Goal: Task Accomplishment & Management: Manage account settings

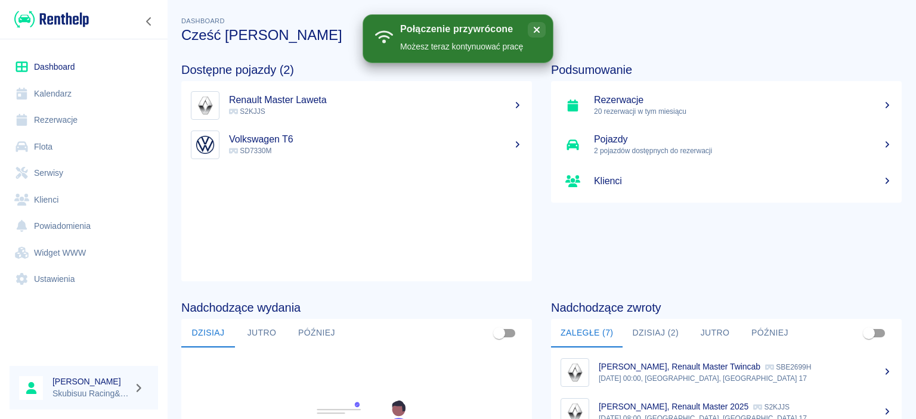
scroll to position [57, 0]
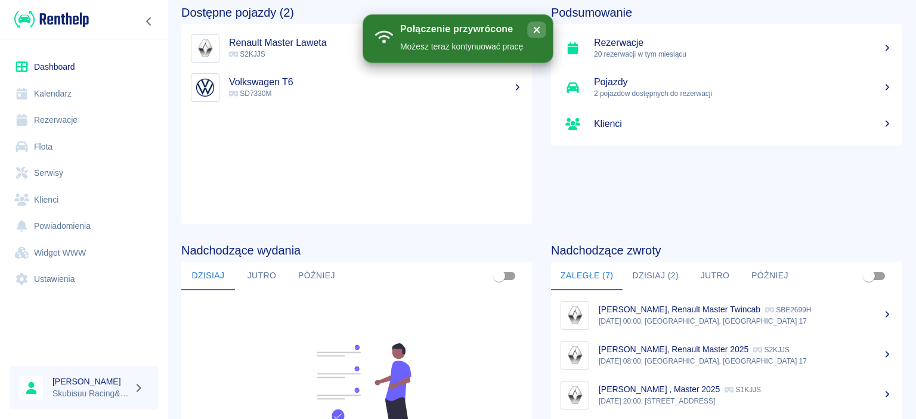
click at [540, 33] on icon "close" at bounding box center [536, 30] width 13 height 10
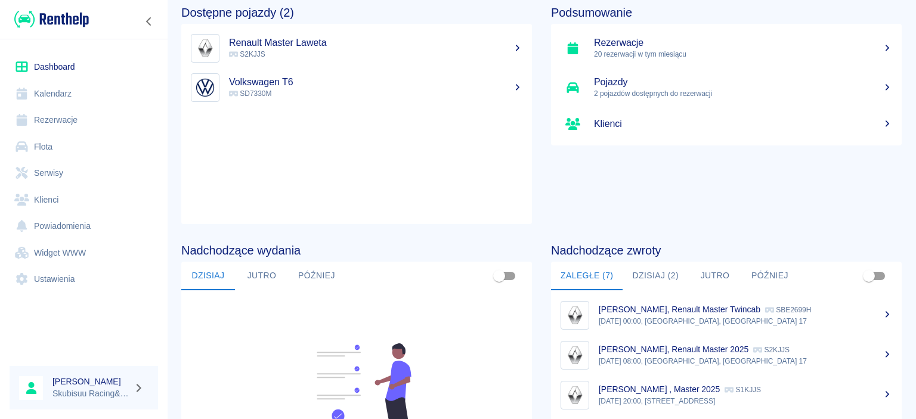
click at [66, 280] on link "Ustawienia" at bounding box center [84, 279] width 148 height 27
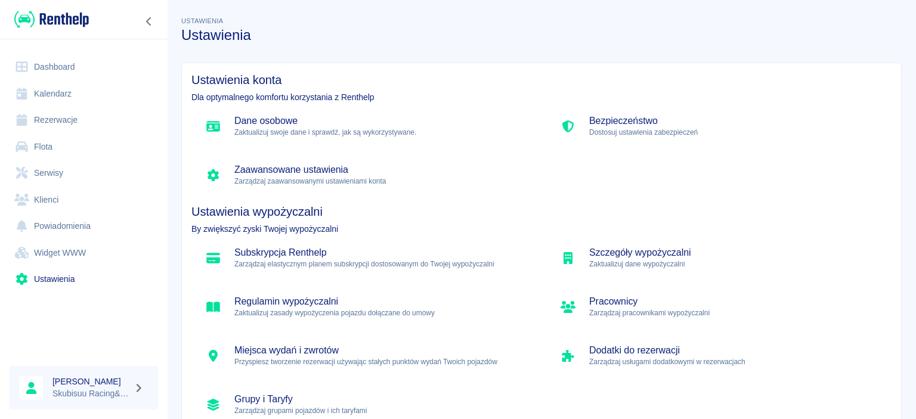
click at [332, 172] on h5 "Zaawansowane ustawienia" at bounding box center [380, 170] width 293 height 12
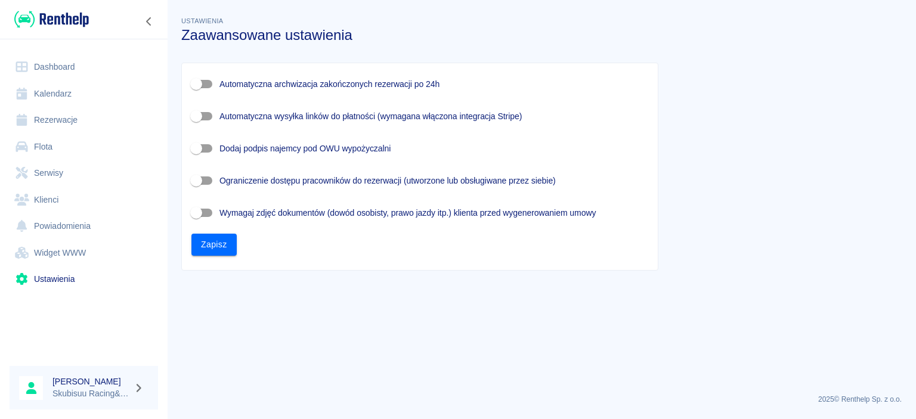
click at [58, 63] on link "Dashboard" at bounding box center [84, 67] width 148 height 27
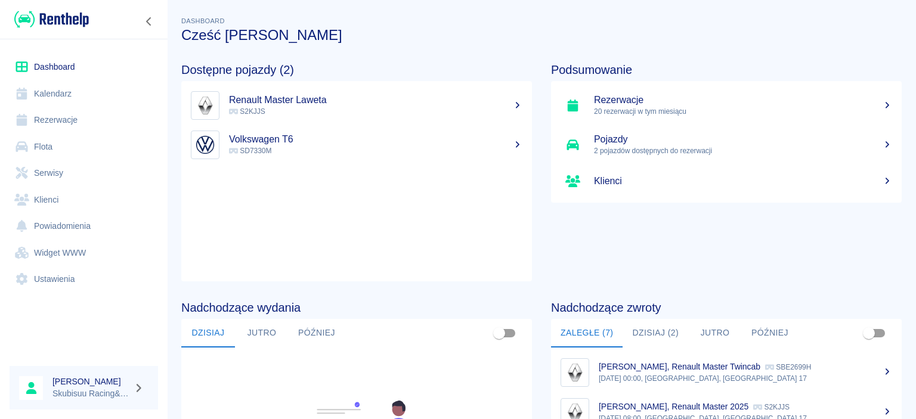
click at [730, 111] on p "20 rezerwacji w tym miesiącu" at bounding box center [743, 111] width 298 height 11
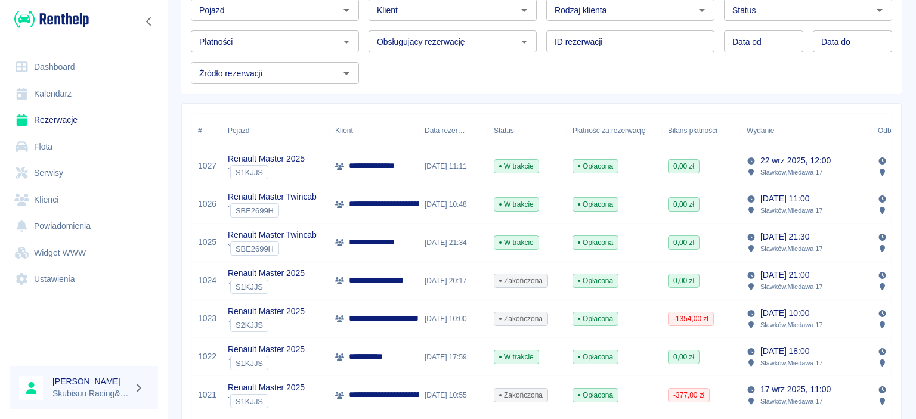
scroll to position [114, 0]
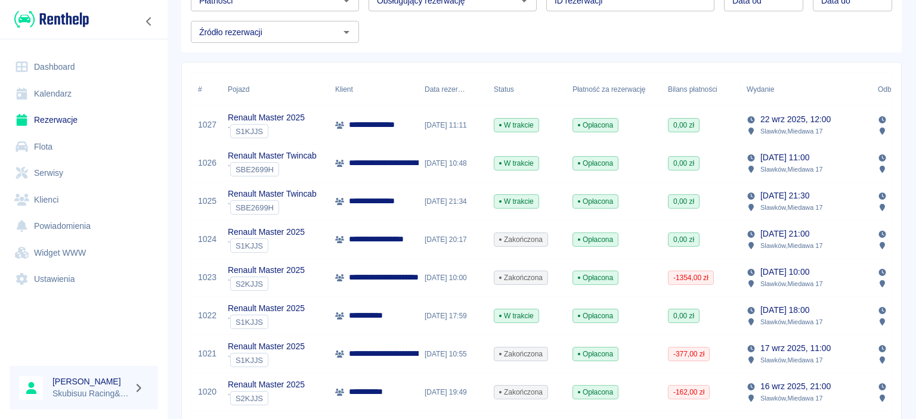
click at [391, 279] on p "**********" at bounding box center [414, 277] width 130 height 13
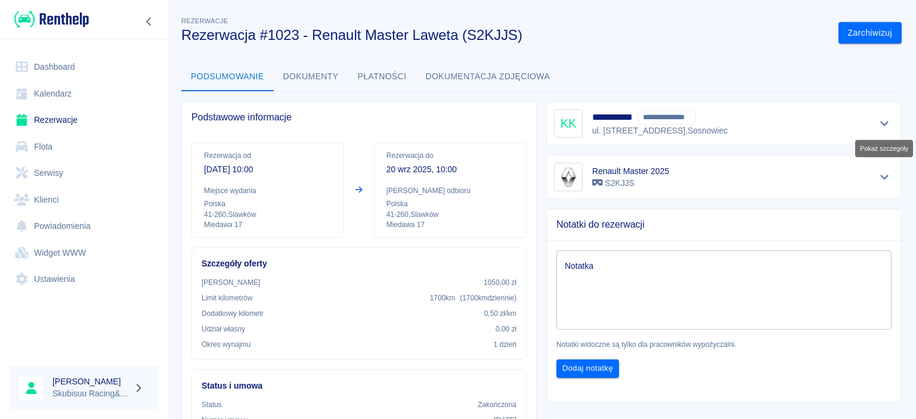
click at [881, 128] on icon "Pokaż szczegóły" at bounding box center [884, 123] width 14 height 11
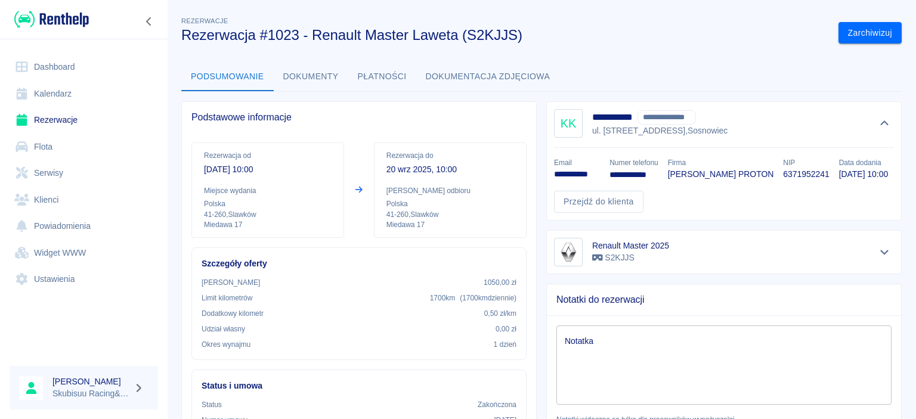
click at [648, 264] on p "S2KJJS" at bounding box center [630, 258] width 77 height 13
click at [883, 258] on icon "Pokaż szczegóły" at bounding box center [884, 252] width 14 height 11
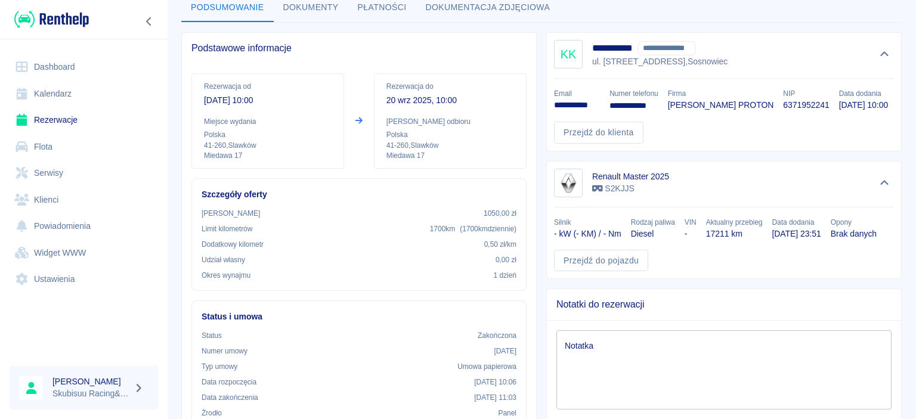
scroll to position [114, 0]
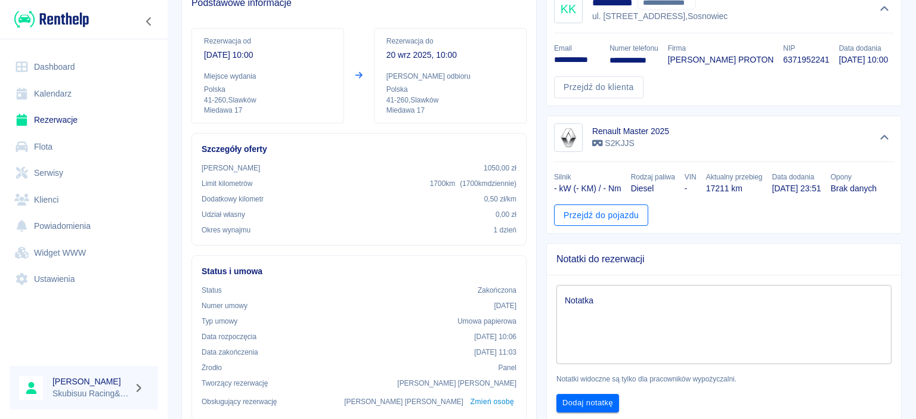
click at [613, 227] on link "Przejdź do pojazdu" at bounding box center [601, 215] width 94 height 22
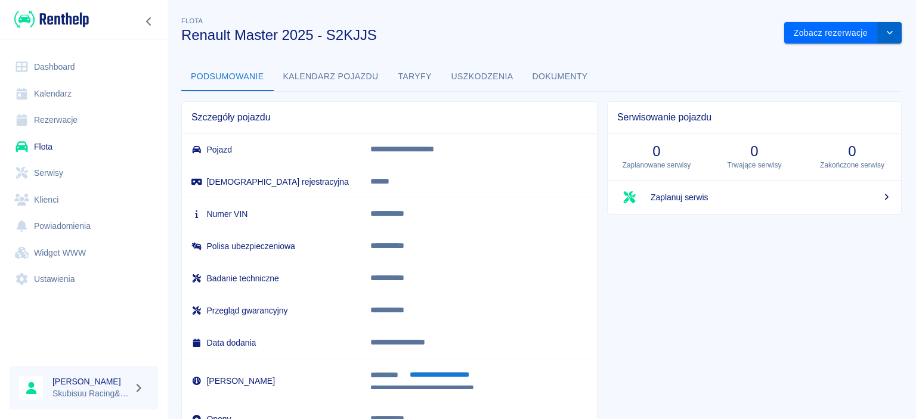
click at [887, 35] on icon "drop-down" at bounding box center [890, 33] width 10 height 8
click at [652, 51] on div "**********" at bounding box center [541, 236] width 749 height 463
click at [504, 64] on button "Uszkodzenia" at bounding box center [482, 77] width 81 height 29
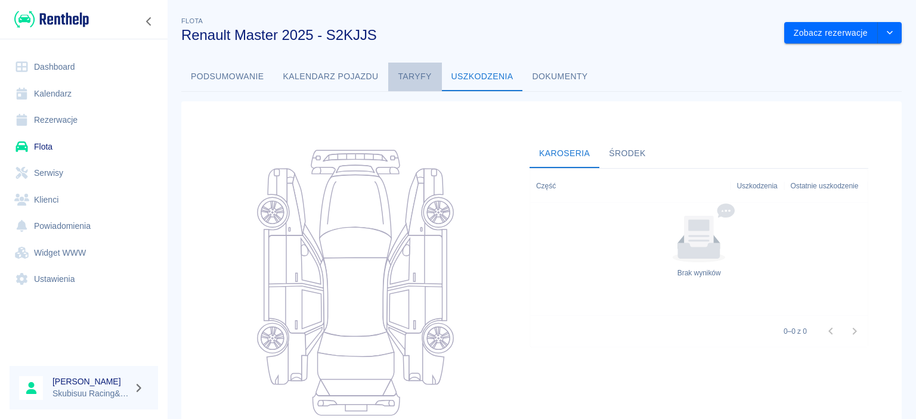
click at [421, 82] on button "Taryfy" at bounding box center [415, 77] width 54 height 29
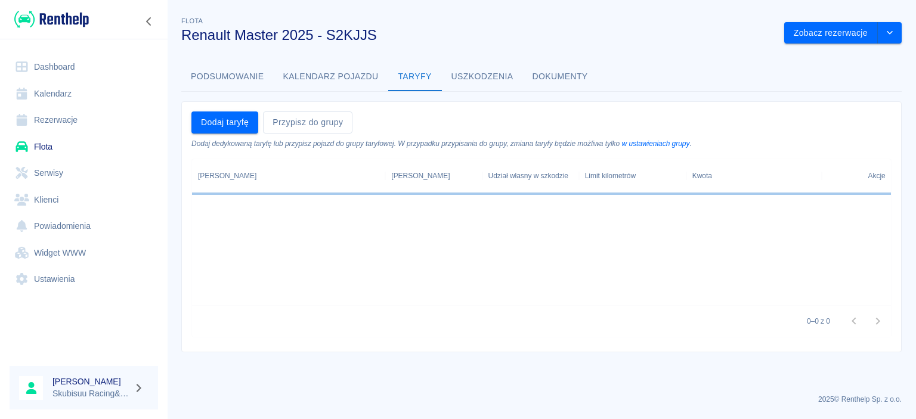
click at [346, 86] on button "Kalendarz pojazdu" at bounding box center [331, 77] width 114 height 29
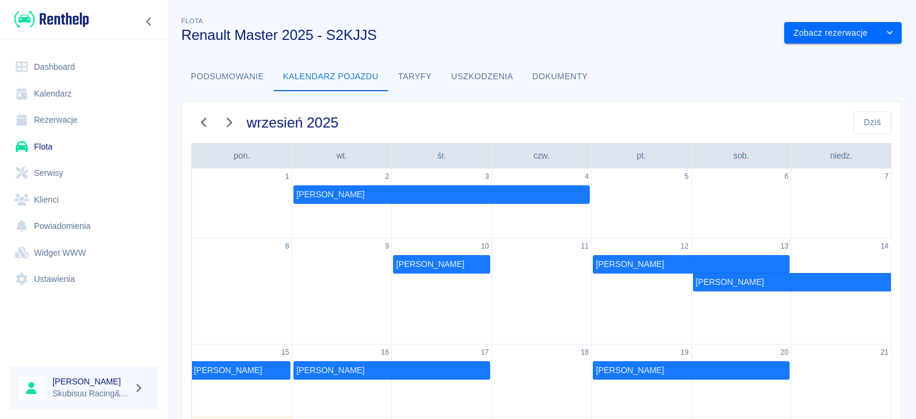
click at [228, 84] on button "Podsumowanie" at bounding box center [227, 77] width 92 height 29
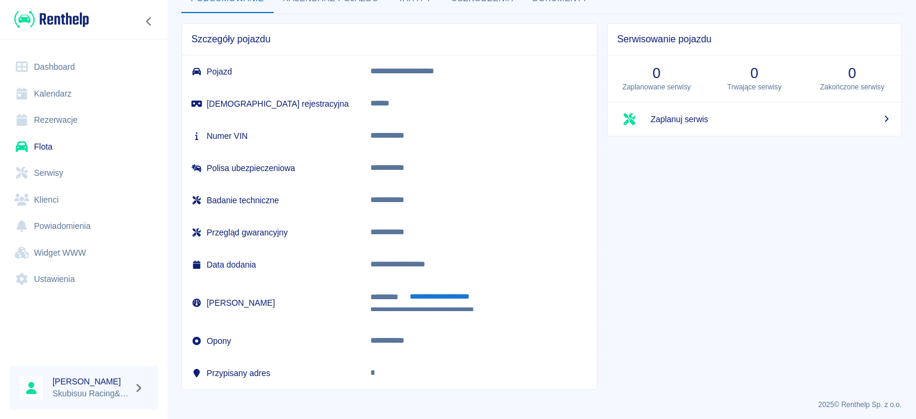
scroll to position [82, 0]
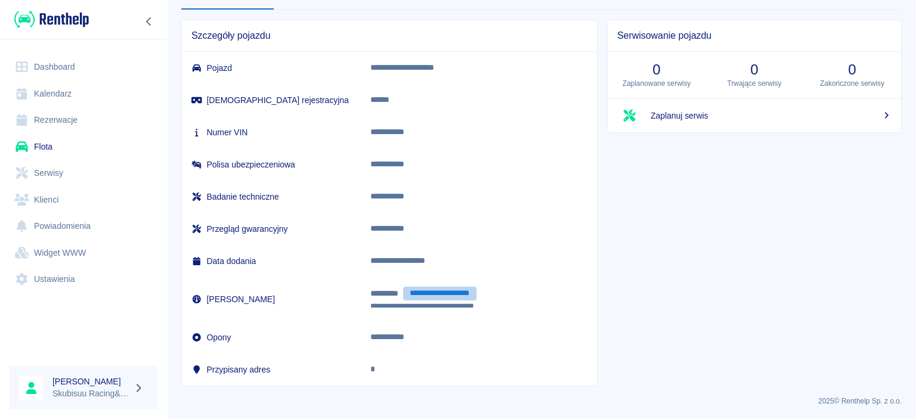
click at [473, 293] on button "**********" at bounding box center [439, 294] width 73 height 14
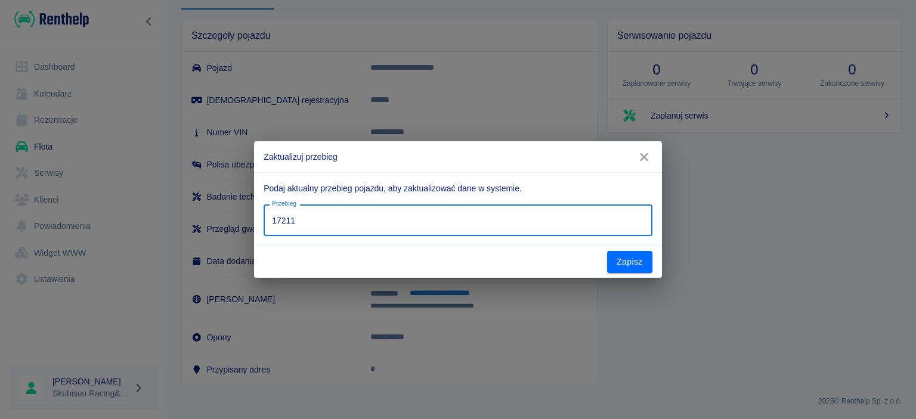
drag, startPoint x: 442, startPoint y: 223, endPoint x: 232, endPoint y: 228, distance: 209.9
click at [263, 228] on input "17211" at bounding box center [457, 220] width 388 height 32
click at [638, 217] on input "17212" at bounding box center [457, 220] width 388 height 32
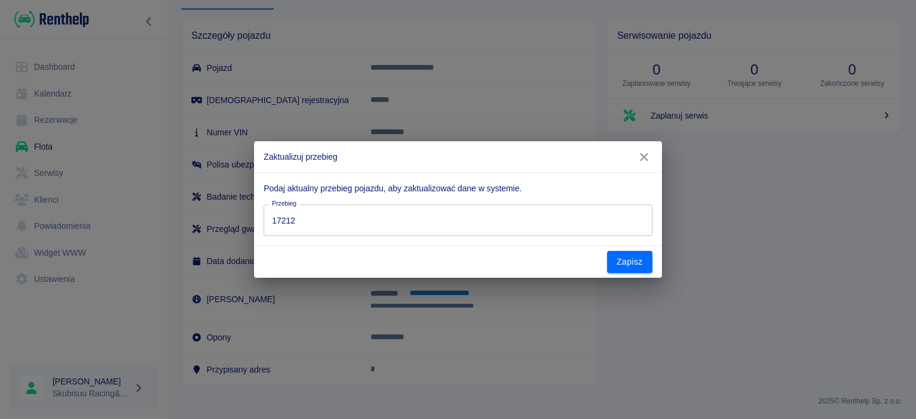
drag, startPoint x: 300, startPoint y: 258, endPoint x: 288, endPoint y: 232, distance: 28.5
click at [254, 258] on div "Zaktualizuj przebieg Podaj aktualny przebieg pojazdu, aby zaktualizować dane w …" at bounding box center [457, 209] width 407 height 136
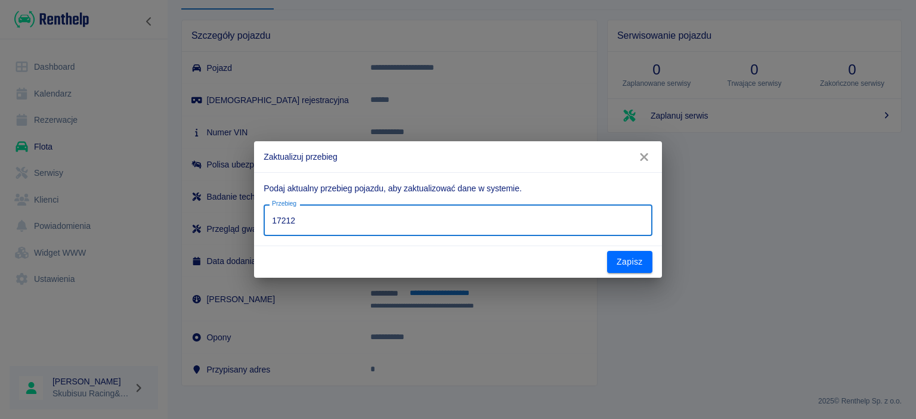
drag, startPoint x: 353, startPoint y: 210, endPoint x: 247, endPoint y: 225, distance: 107.2
click at [263, 226] on input "17212" at bounding box center [457, 220] width 388 height 32
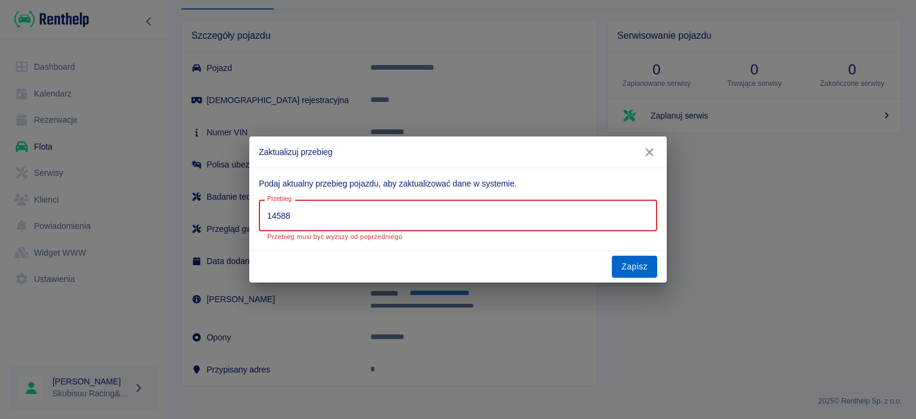
type input "14588"
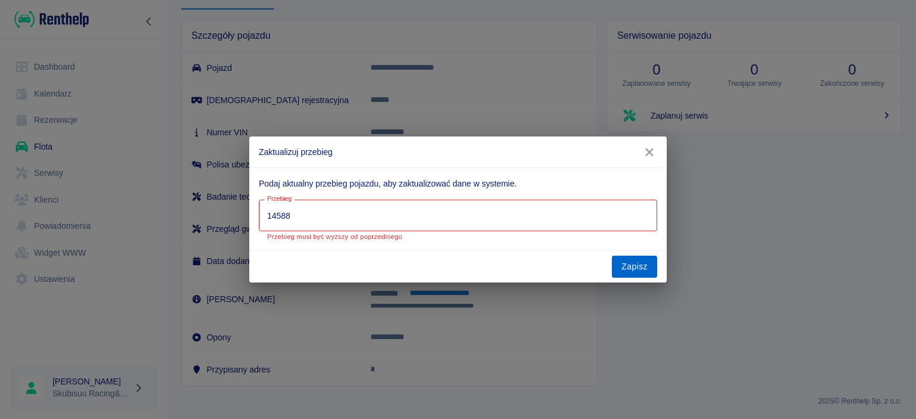
click at [647, 256] on div "Zapisz" at bounding box center [457, 267] width 417 height 32
click at [646, 264] on button "Zapisz" at bounding box center [634, 267] width 45 height 22
click at [641, 267] on button "Zapisz" at bounding box center [634, 267] width 45 height 22
click at [641, 269] on button "Zapisz" at bounding box center [634, 267] width 45 height 22
click at [752, 270] on div "Zaktualizuj przebieg Podaj aktualny przebieg pojazdu, aby zaktualizować dane w …" at bounding box center [458, 209] width 916 height 419
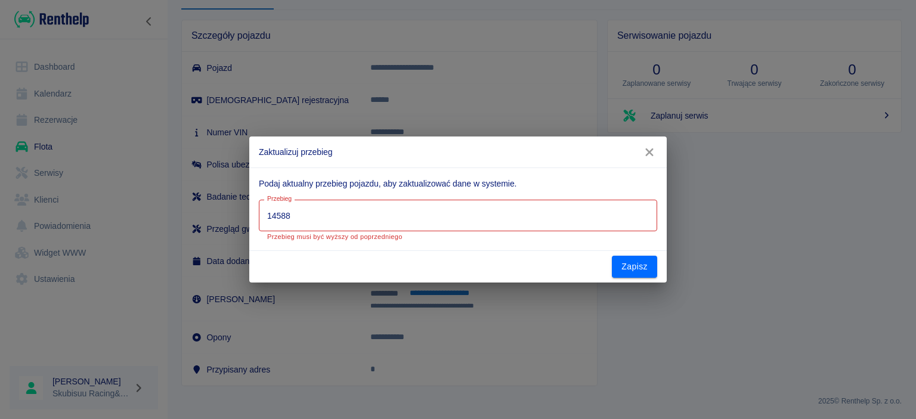
click at [654, 154] on icon "button" at bounding box center [648, 152] width 15 height 13
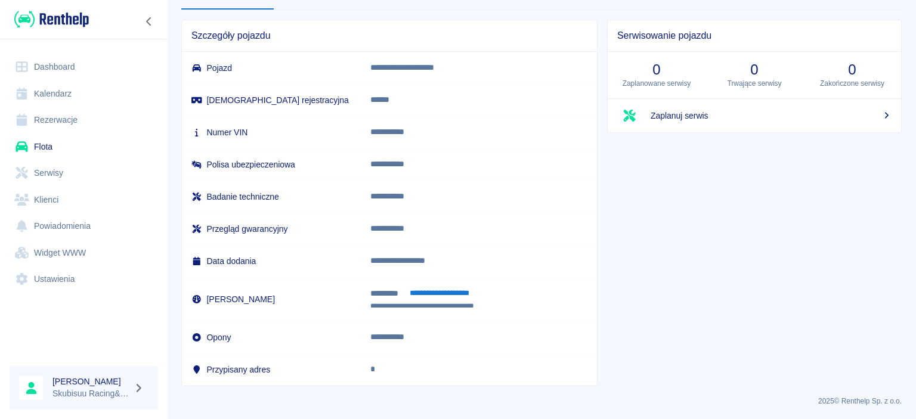
click at [88, 182] on link "Serwisy" at bounding box center [84, 173] width 148 height 27
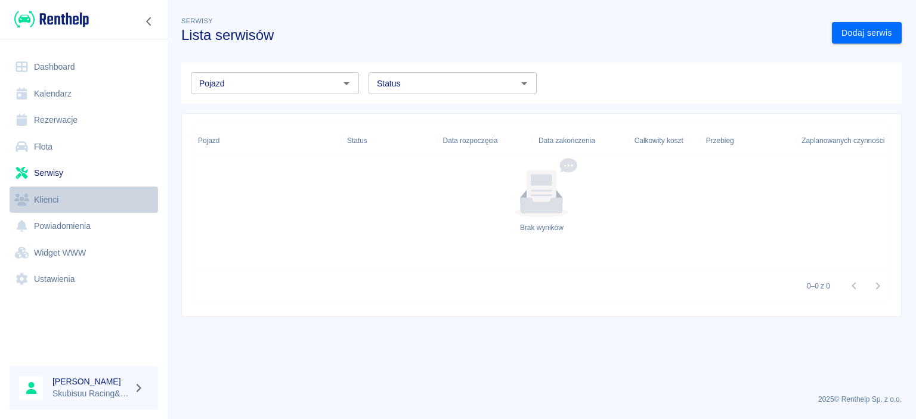
click at [67, 212] on link "Klienci" at bounding box center [84, 200] width 148 height 27
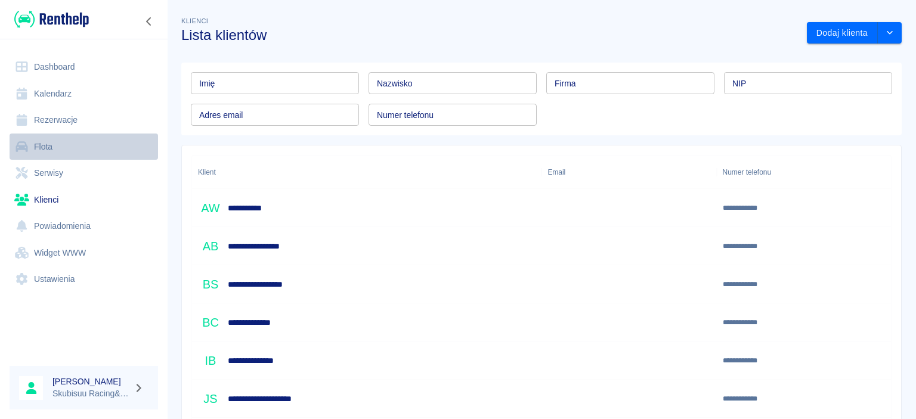
click at [66, 157] on link "Flota" at bounding box center [84, 147] width 148 height 27
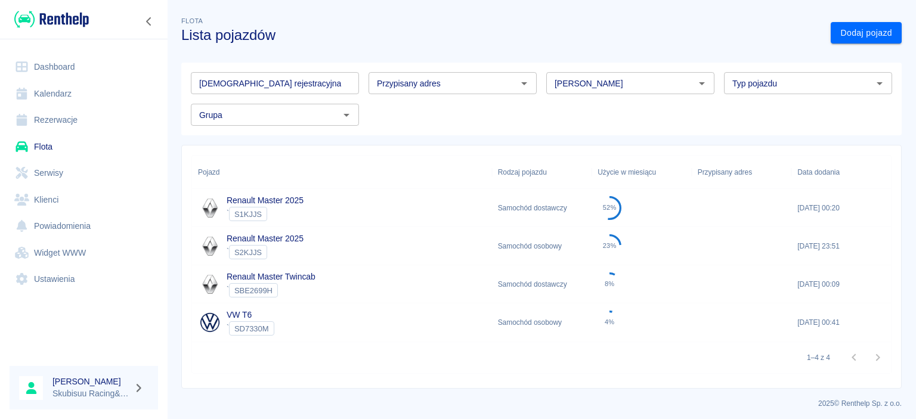
scroll to position [4, 0]
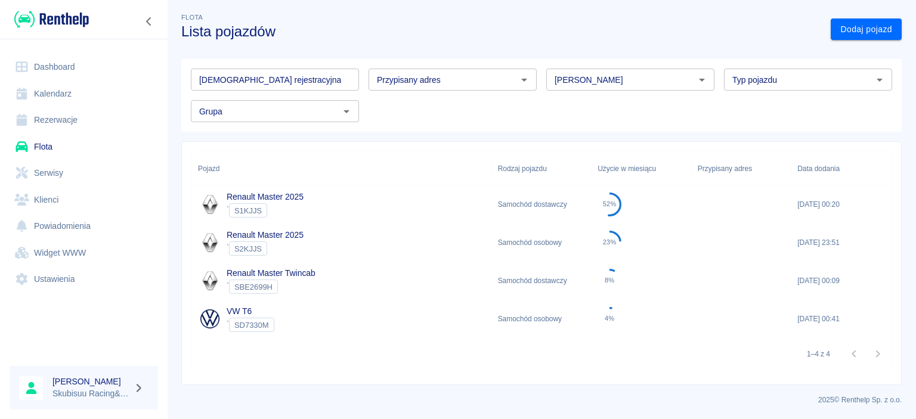
click at [69, 279] on link "Ustawienia" at bounding box center [84, 279] width 148 height 27
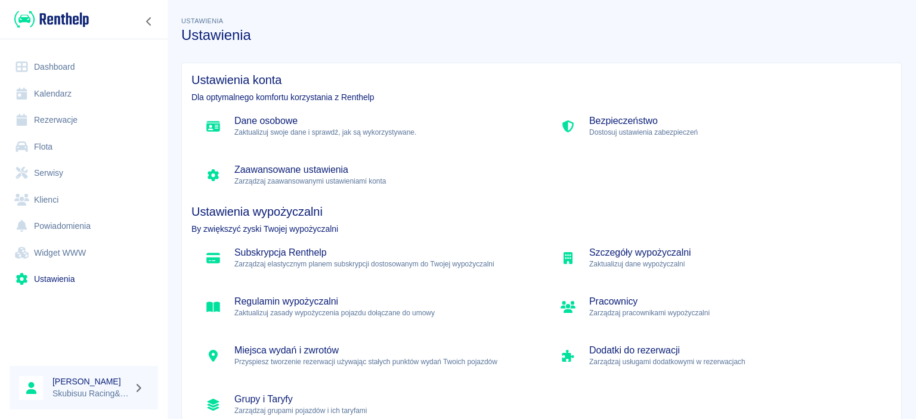
scroll to position [137, 0]
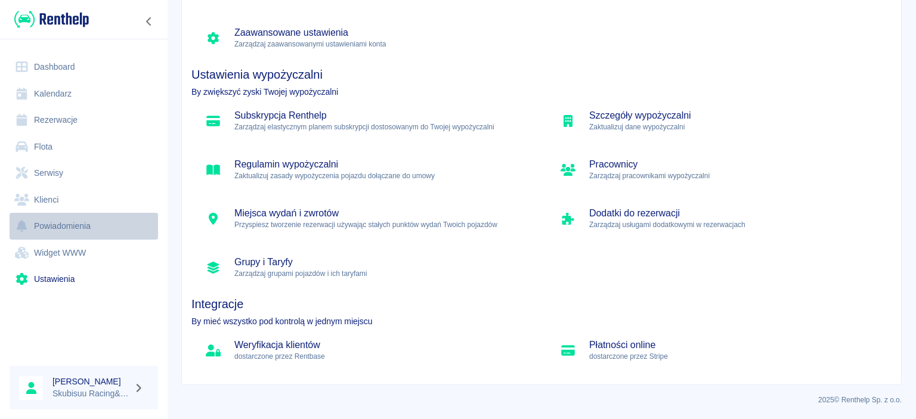
click at [110, 223] on link "Powiadomienia" at bounding box center [84, 226] width 148 height 27
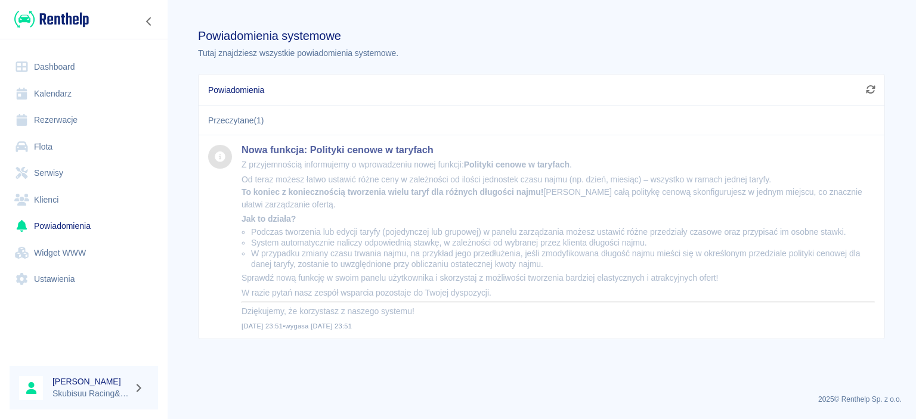
click at [49, 246] on link "Widget WWW" at bounding box center [84, 253] width 148 height 27
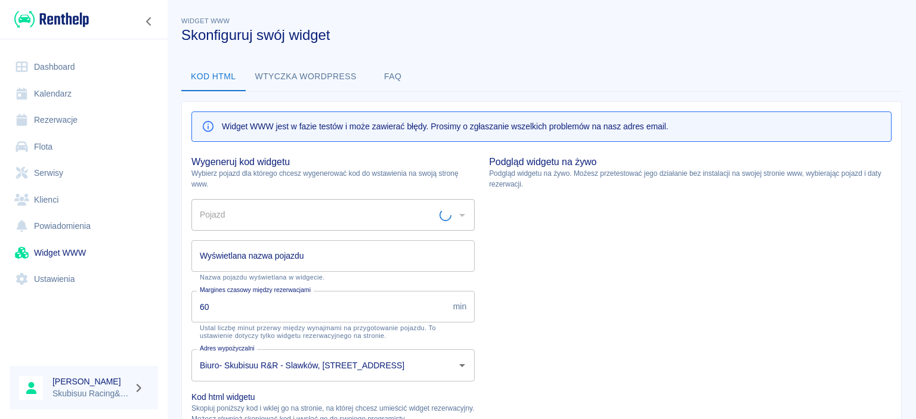
type input "Renault Master 2025 - S1KJJS"
type input "Renault Master 2025"
type textarea "<script type="module" src="[URL][DOMAIN_NAME]"></script> <link rel="stylesheet"…"
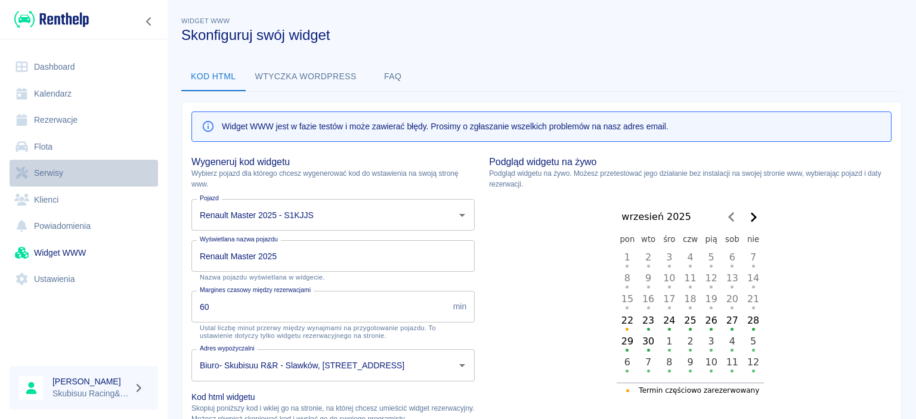
click at [65, 182] on link "Serwisy" at bounding box center [84, 173] width 148 height 27
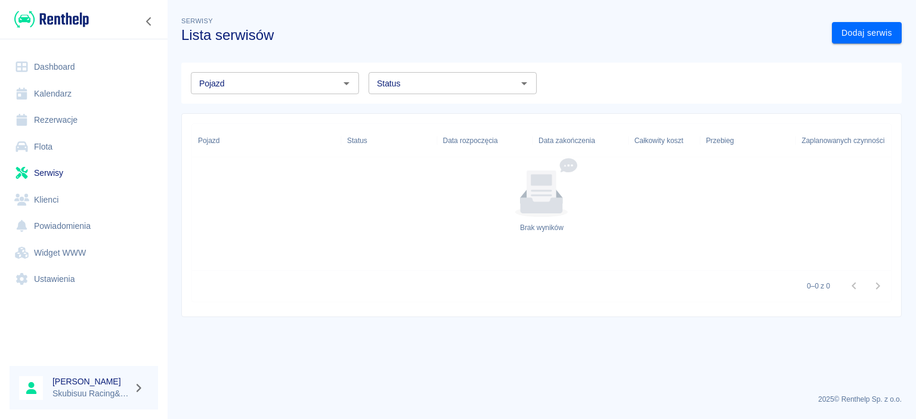
click at [79, 156] on link "Flota" at bounding box center [84, 147] width 148 height 27
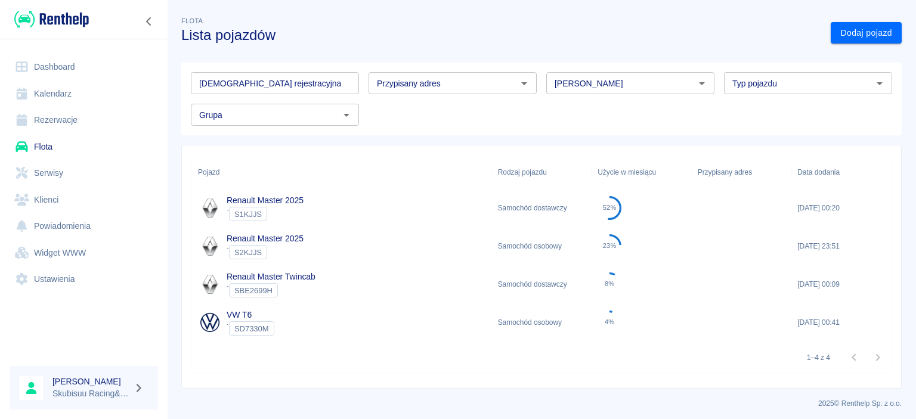
click at [418, 81] on input "Przypisany adres" at bounding box center [442, 83] width 141 height 15
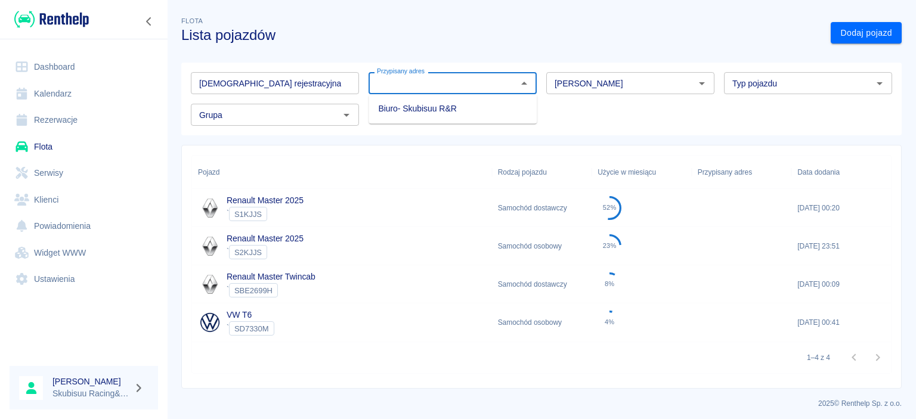
click at [419, 81] on input "Przypisany adres" at bounding box center [442, 83] width 141 height 15
click at [122, 91] on link "Kalendarz" at bounding box center [84, 93] width 148 height 27
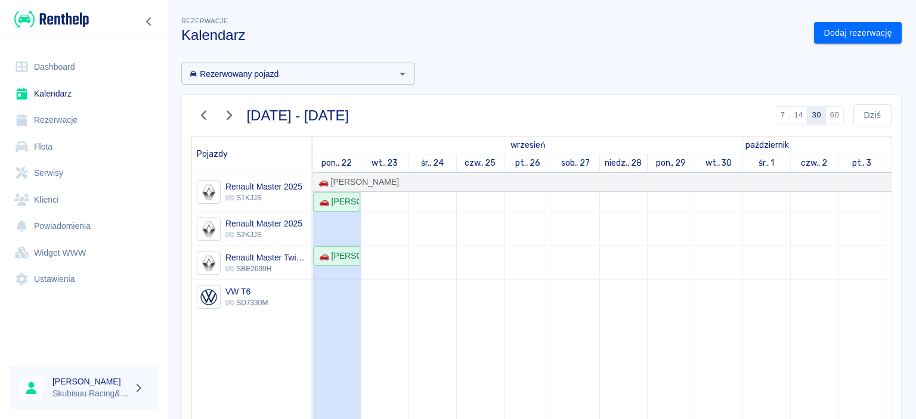
click at [76, 59] on link "Dashboard" at bounding box center [84, 67] width 148 height 27
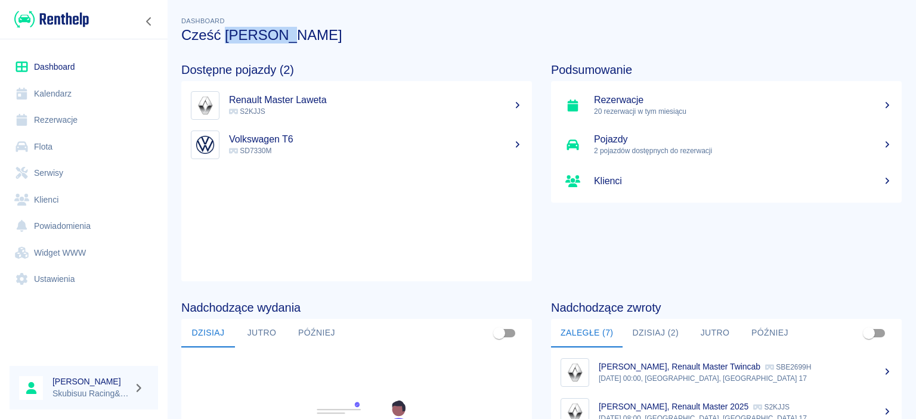
drag, startPoint x: 280, startPoint y: 36, endPoint x: 218, endPoint y: 44, distance: 62.4
click at [223, 44] on div "Dashboard Cześć [PERSON_NAME] 👋 Dostępne pojazdy (2) Renault Master Laweta S2KJ…" at bounding box center [541, 296] width 749 height 582
copy div "Cześć [PERSON_NAME]"
